Goal: Information Seeking & Learning: Understand process/instructions

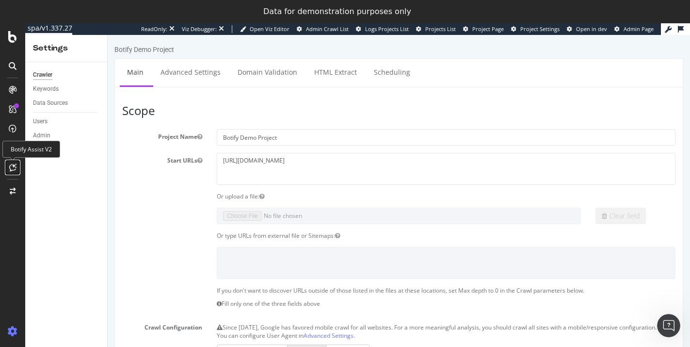
click at [15, 164] on icon at bounding box center [12, 167] width 7 height 8
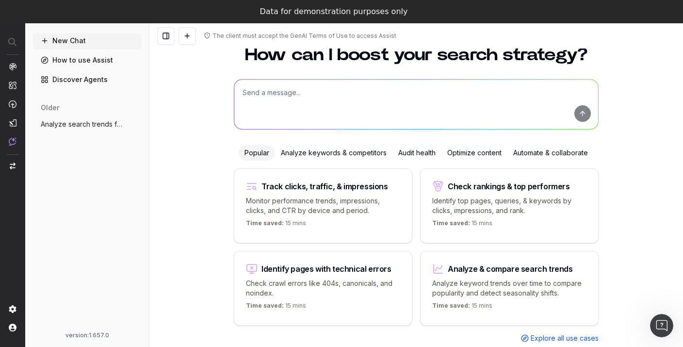
click at [66, 79] on link "Discover Agents" at bounding box center [87, 80] width 109 height 16
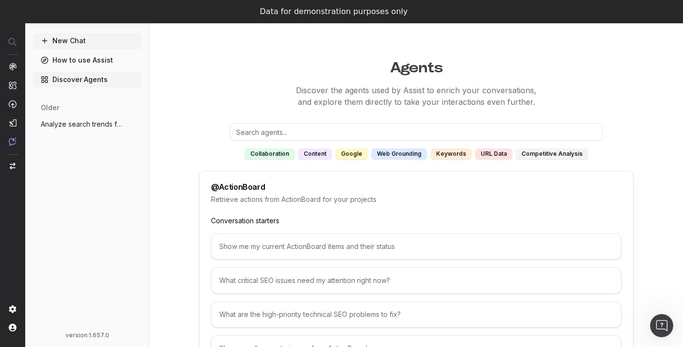
click at [61, 62] on link "How to use Assist" at bounding box center [87, 60] width 109 height 16
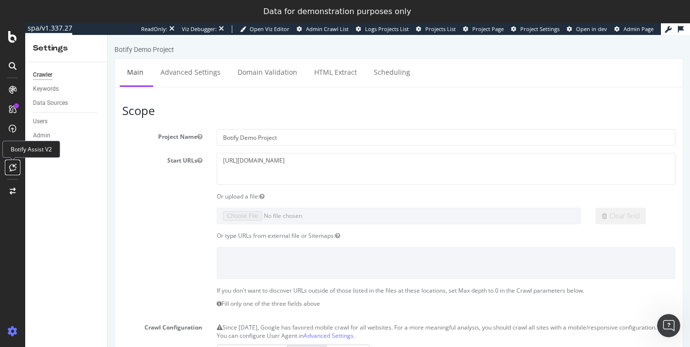
click at [15, 168] on icon at bounding box center [12, 167] width 7 height 8
